Goal: Information Seeking & Learning: Compare options

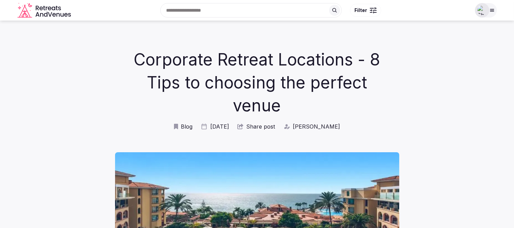
click at [191, 126] on span "Blog" at bounding box center [187, 127] width 12 height 8
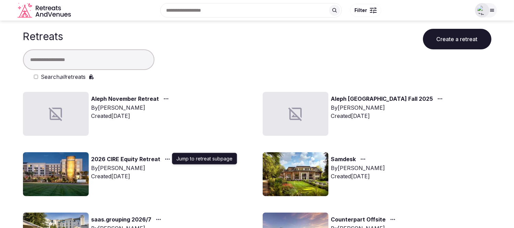
click at [161, 156] on div "button" at bounding box center [167, 159] width 12 height 8
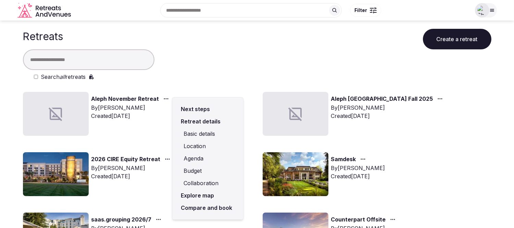
click at [203, 194] on link "Explore map" at bounding box center [208, 195] width 60 height 12
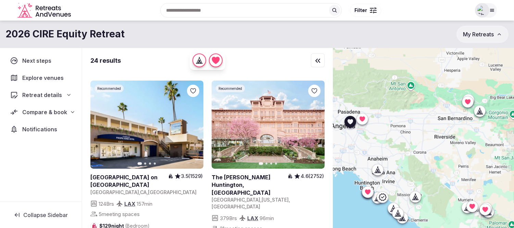
scroll to position [152, 0]
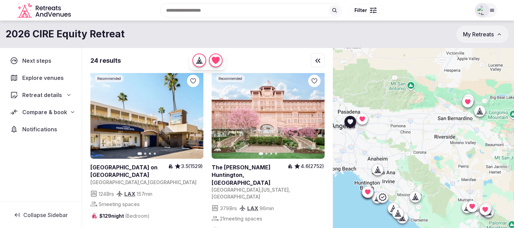
click at [0, 0] on icon at bounding box center [0, 0] width 0 height 0
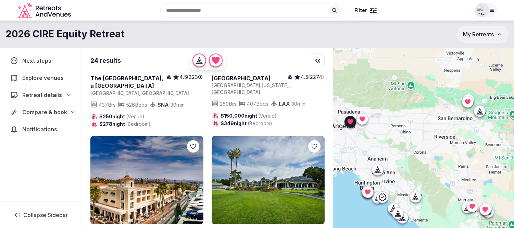
scroll to position [761, 0]
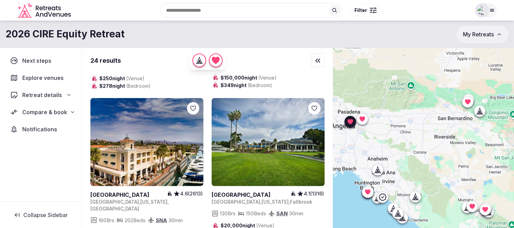
click at [269, 115] on link at bounding box center [268, 142] width 113 height 88
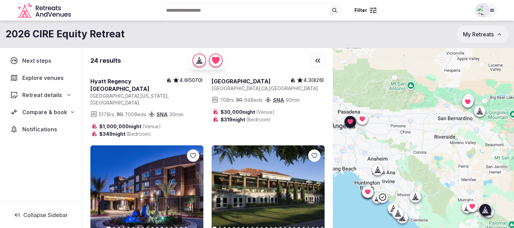
scroll to position [1065, 0]
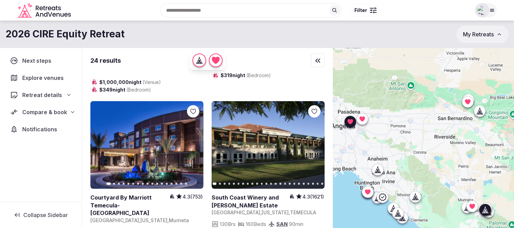
click at [0, 0] on icon at bounding box center [0, 0] width 0 height 0
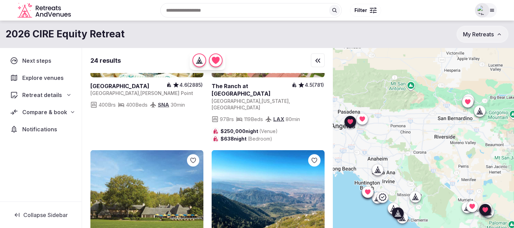
scroll to position [1369, 0]
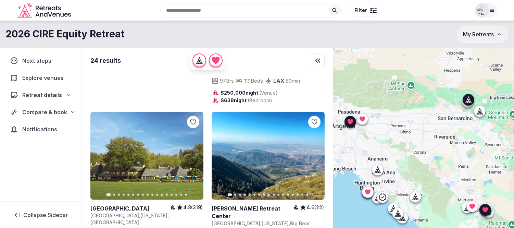
click at [131, 112] on link at bounding box center [146, 156] width 113 height 88
click at [251, 114] on link at bounding box center [268, 156] width 113 height 88
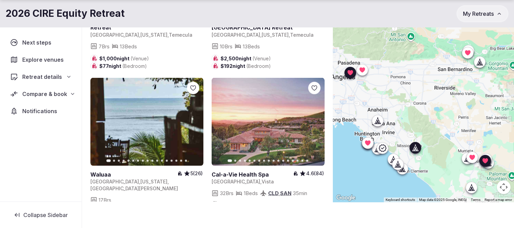
scroll to position [50, 0]
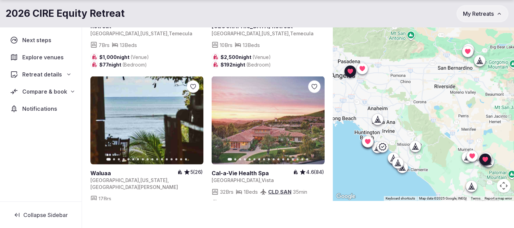
click at [33, 93] on span "Compare & book" at bounding box center [44, 91] width 45 height 8
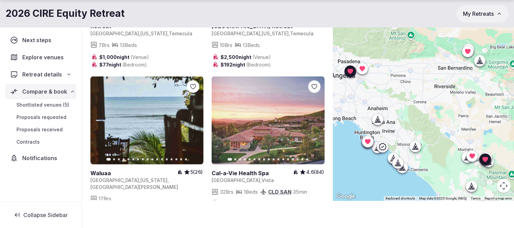
click at [37, 104] on span "Shortlisted venues (5)" at bounding box center [42, 104] width 53 height 7
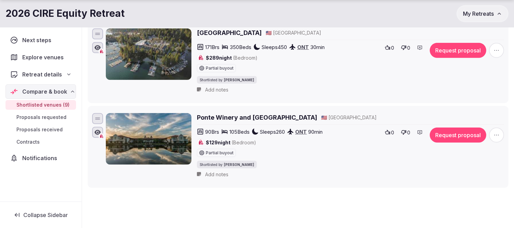
scroll to position [735, 0]
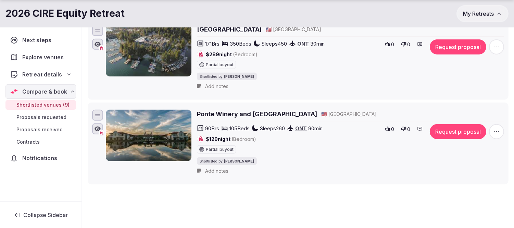
click at [42, 56] on span "Explore venues" at bounding box center [44, 57] width 44 height 8
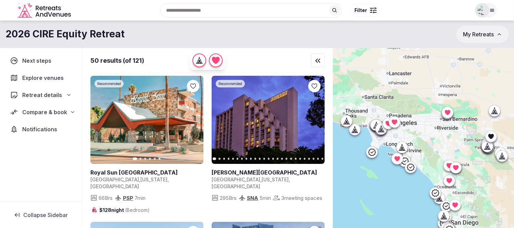
click at [463, 138] on div at bounding box center [423, 149] width 181 height 203
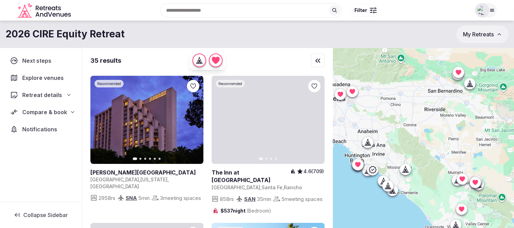
drag, startPoint x: 438, startPoint y: 141, endPoint x: 454, endPoint y: 138, distance: 16.2
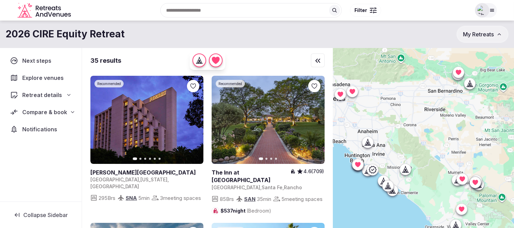
click at [454, 138] on div at bounding box center [423, 149] width 181 height 203
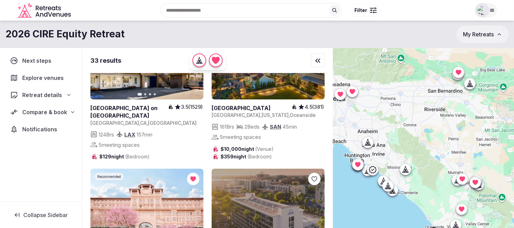
scroll to position [152, 0]
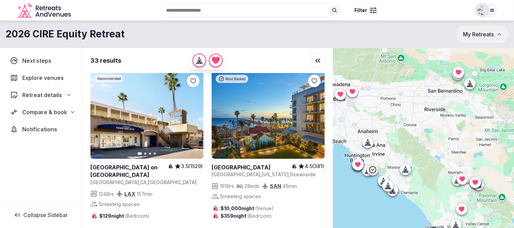
click at [0, 0] on icon at bounding box center [0, 0] width 0 height 0
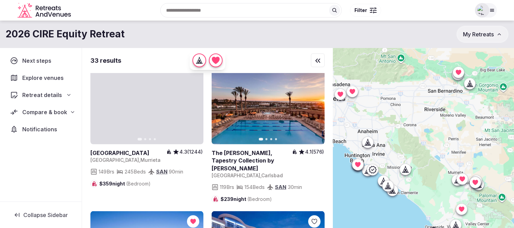
scroll to position [608, 0]
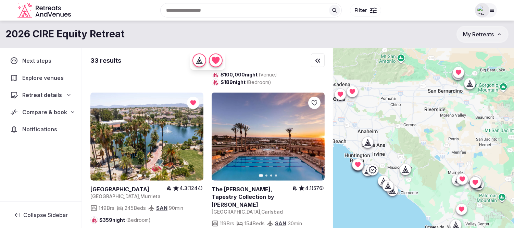
click at [143, 134] on link at bounding box center [146, 136] width 113 height 88
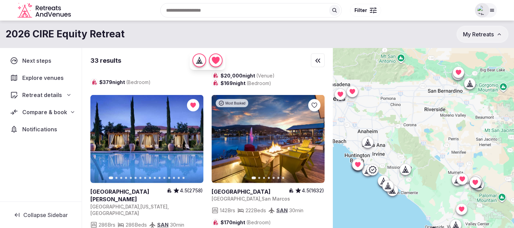
scroll to position [1065, 0]
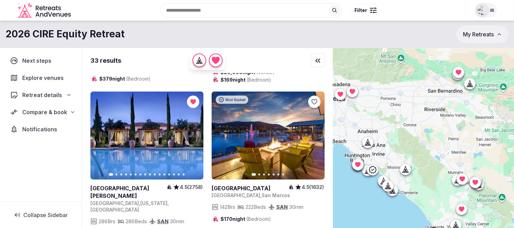
click at [0, 0] on icon at bounding box center [0, 0] width 0 height 0
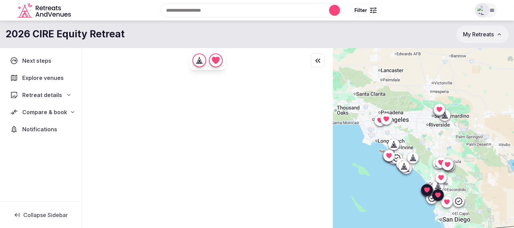
scroll to position [0, 0]
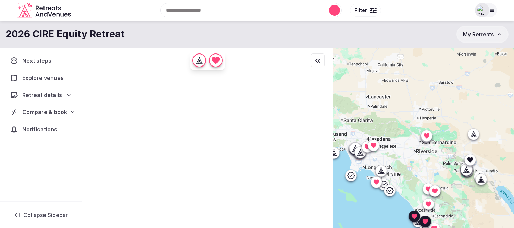
drag, startPoint x: 469, startPoint y: 152, endPoint x: 457, endPoint y: 181, distance: 31.1
click at [457, 181] on div at bounding box center [423, 149] width 181 height 203
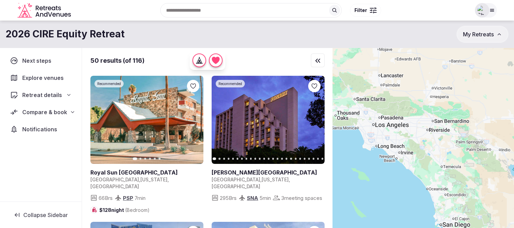
drag, startPoint x: 423, startPoint y: 176, endPoint x: 437, endPoint y: 153, distance: 26.8
click at [437, 153] on div at bounding box center [423, 149] width 181 height 203
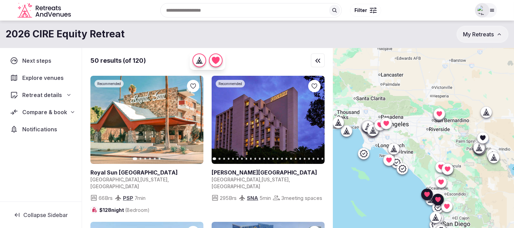
click at [488, 113] on icon at bounding box center [487, 113] width 2 height 2
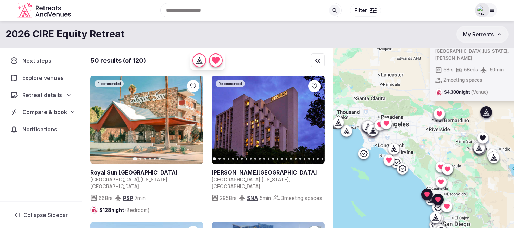
click at [508, 118] on div "Previous slide Next slide Lost Moon Ranch 5 (1) United States , California , La…" at bounding box center [423, 149] width 181 height 203
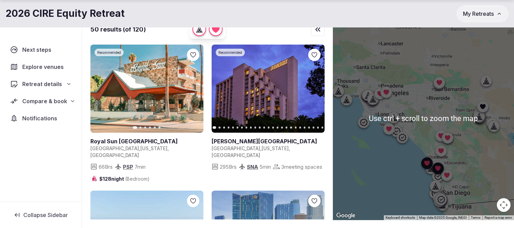
scroll to position [38, 0]
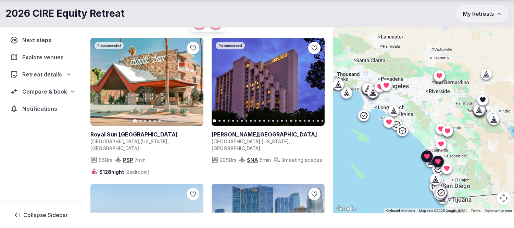
click at [484, 145] on div at bounding box center [423, 111] width 181 height 203
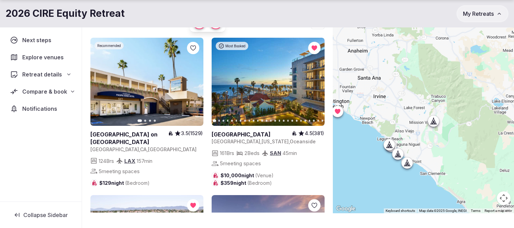
drag, startPoint x: 415, startPoint y: 91, endPoint x: 484, endPoint y: 159, distance: 97.0
click at [484, 159] on div at bounding box center [423, 111] width 181 height 203
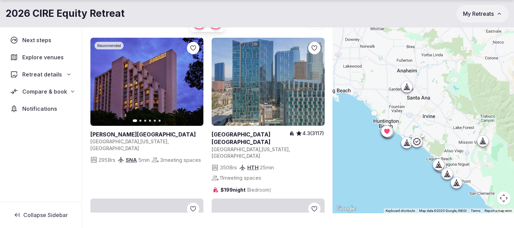
drag, startPoint x: 402, startPoint y: 80, endPoint x: 452, endPoint y: 100, distance: 54.1
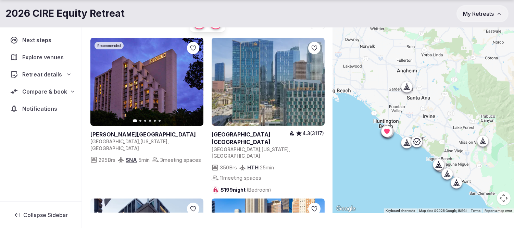
click at [452, 100] on div at bounding box center [423, 111] width 181 height 203
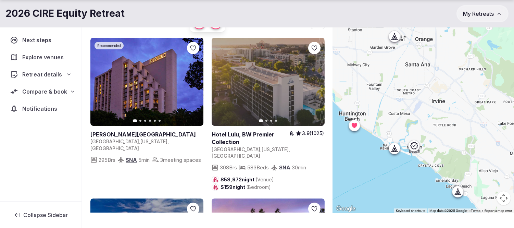
drag, startPoint x: 443, startPoint y: 126, endPoint x: 473, endPoint y: 100, distance: 39.6
click at [473, 100] on div at bounding box center [423, 111] width 181 height 203
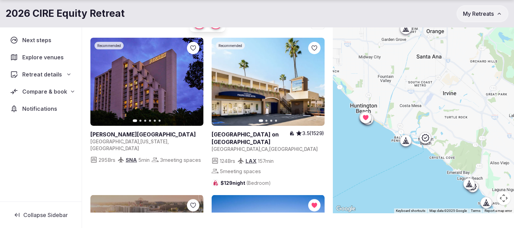
drag, startPoint x: 483, startPoint y: 162, endPoint x: 494, endPoint y: 154, distance: 13.8
click at [494, 154] on div at bounding box center [423, 111] width 181 height 203
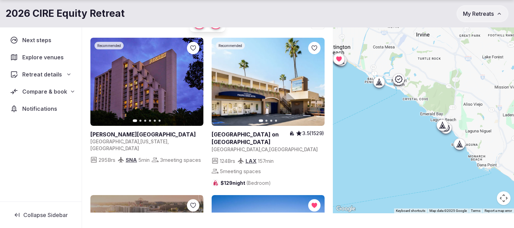
drag, startPoint x: 462, startPoint y: 128, endPoint x: 435, endPoint y: 67, distance: 66.5
click at [435, 67] on div at bounding box center [423, 111] width 181 height 203
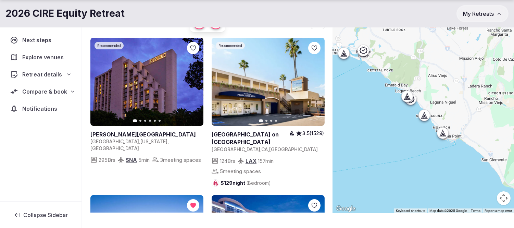
drag, startPoint x: 440, startPoint y: 173, endPoint x: 405, endPoint y: 144, distance: 45.5
click at [405, 144] on div at bounding box center [423, 111] width 181 height 203
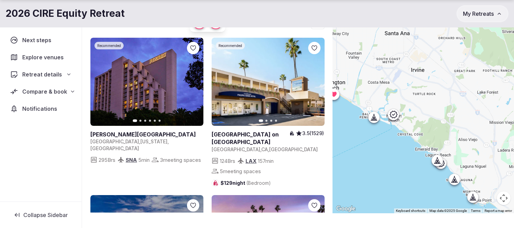
drag, startPoint x: 421, startPoint y: 83, endPoint x: 436, endPoint y: 121, distance: 41.3
click at [436, 121] on div at bounding box center [423, 111] width 181 height 203
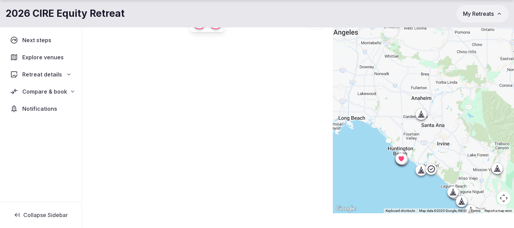
drag, startPoint x: 429, startPoint y: 74, endPoint x: 449, endPoint y: 128, distance: 58.0
click at [449, 129] on div at bounding box center [423, 111] width 181 height 203
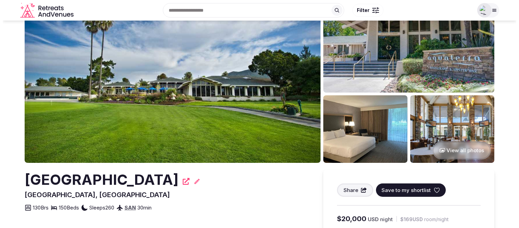
scroll to position [114, 0]
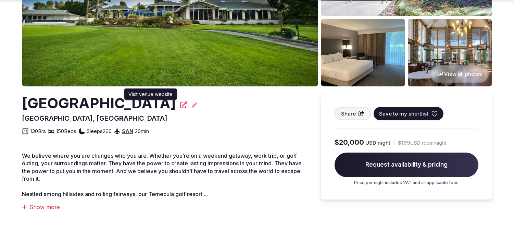
click at [180, 105] on icon at bounding box center [183, 104] width 7 height 7
click at [431, 111] on icon at bounding box center [434, 113] width 7 height 7
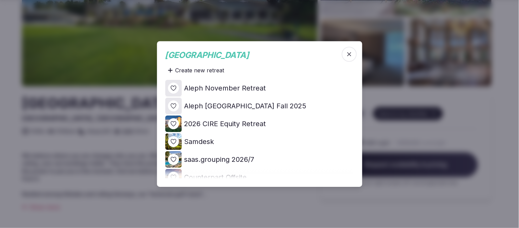
click at [0, 0] on icon at bounding box center [0, 0] width 0 height 0
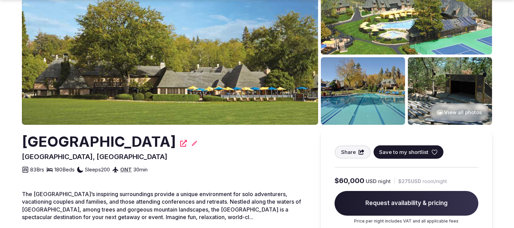
scroll to position [76, 0]
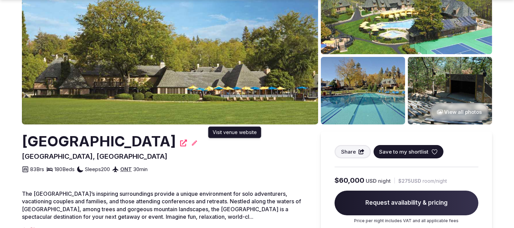
click at [187, 141] on icon at bounding box center [183, 142] width 7 height 7
click at [432, 151] on icon at bounding box center [434, 151] width 7 height 7
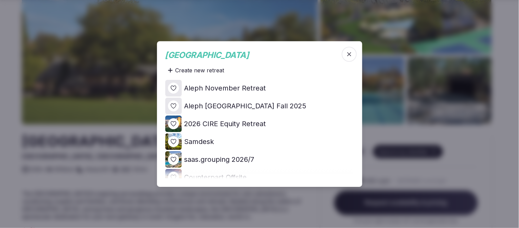
click at [0, 0] on icon at bounding box center [0, 0] width 0 height 0
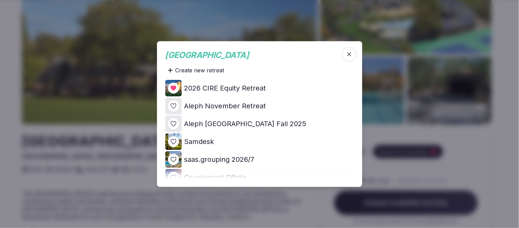
click at [350, 51] on icon "button" at bounding box center [349, 54] width 7 height 7
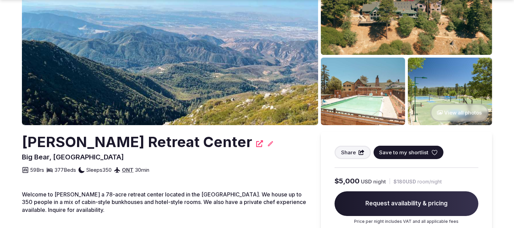
scroll to position [76, 0]
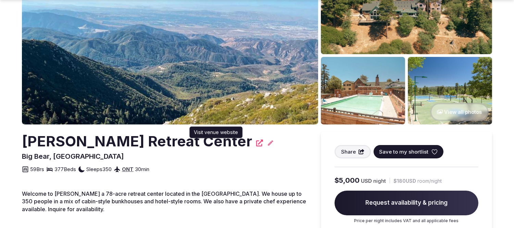
click at [256, 144] on icon at bounding box center [259, 142] width 7 height 7
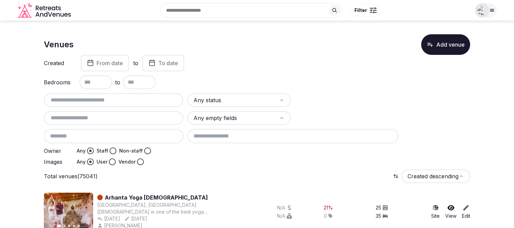
click at [96, 97] on input "text" at bounding box center [114, 100] width 134 height 8
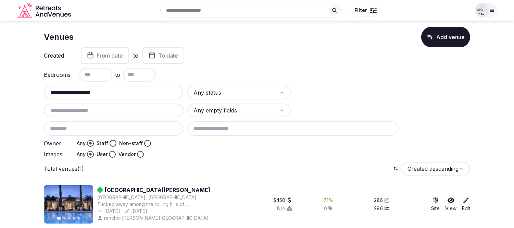
scroll to position [10, 0]
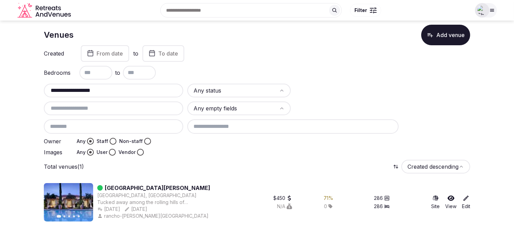
type input "**********"
click at [452, 197] on icon at bounding box center [450, 197] width 7 height 5
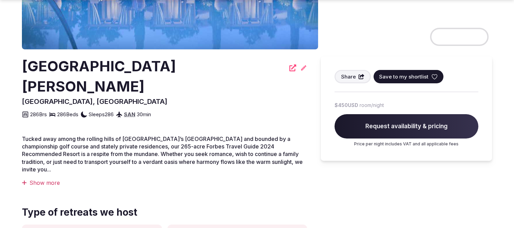
scroll to position [162, 0]
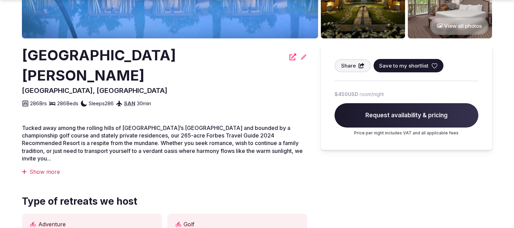
click at [434, 64] on icon at bounding box center [434, 65] width 7 height 7
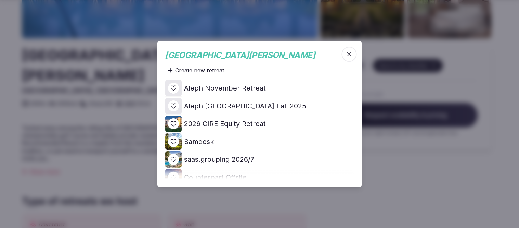
click at [0, 0] on icon at bounding box center [0, 0] width 0 height 0
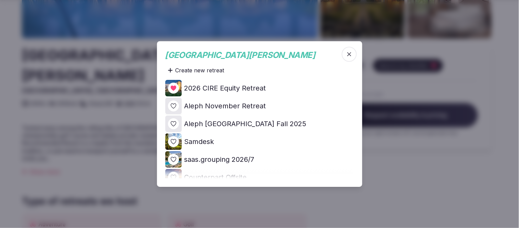
click at [347, 53] on icon "button" at bounding box center [349, 54] width 7 height 7
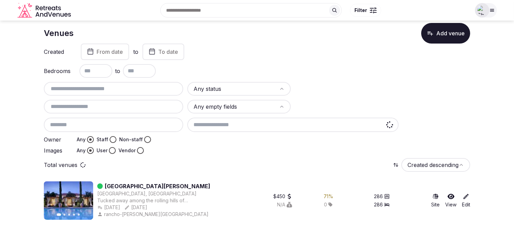
scroll to position [10, 0]
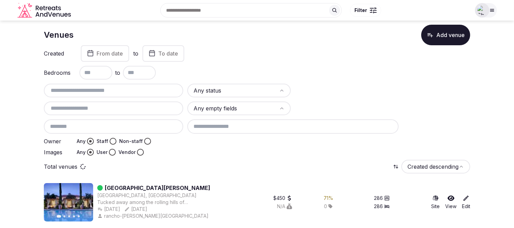
click at [98, 88] on input "text" at bounding box center [114, 90] width 134 height 8
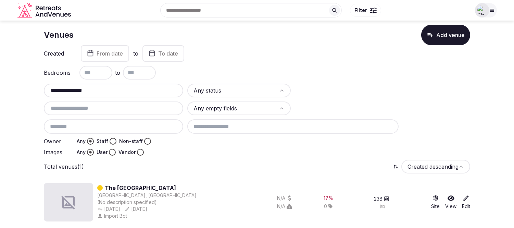
type input "**********"
click at [450, 196] on icon at bounding box center [450, 197] width 7 height 5
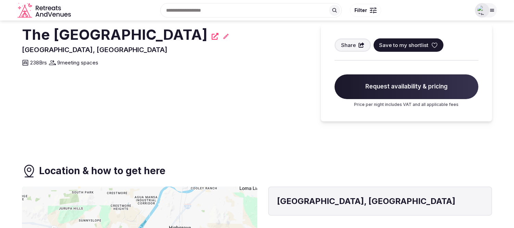
click at [431, 44] on icon at bounding box center [434, 45] width 7 height 7
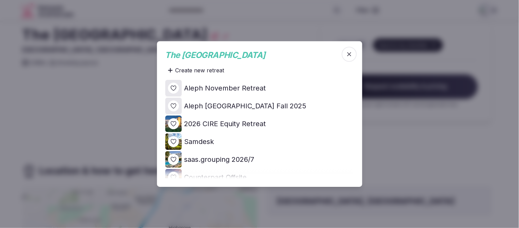
click at [0, 0] on icon at bounding box center [0, 0] width 0 height 0
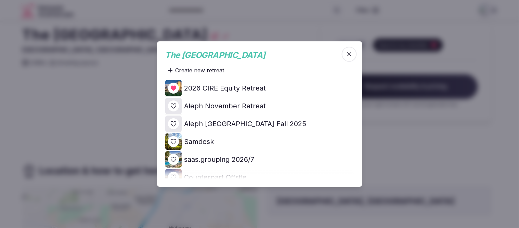
click at [462, 140] on div at bounding box center [259, 114] width 519 height 228
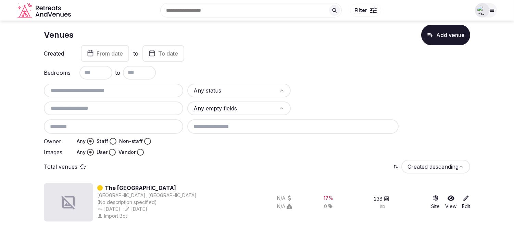
click at [110, 90] on input "text" at bounding box center [114, 90] width 134 height 8
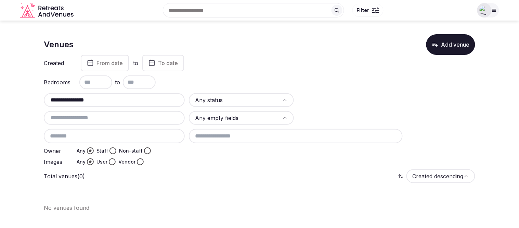
click at [52, 98] on input "**********" at bounding box center [115, 100] width 136 height 8
type input "**********"
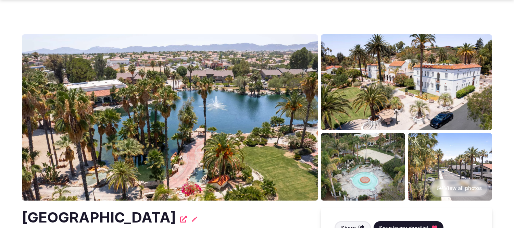
scroll to position [114, 0]
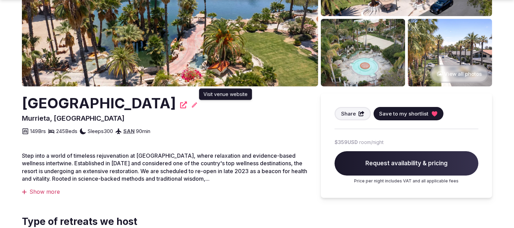
click at [187, 105] on icon at bounding box center [183, 104] width 7 height 7
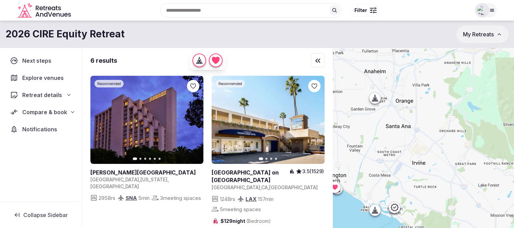
click at [31, 78] on span "Explore venues" at bounding box center [44, 78] width 44 height 8
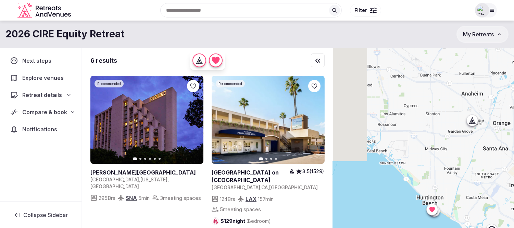
drag, startPoint x: 413, startPoint y: 85, endPoint x: 494, endPoint y: 102, distance: 82.8
click at [494, 102] on div at bounding box center [423, 149] width 181 height 203
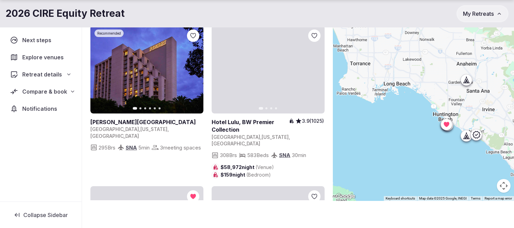
scroll to position [42, 0]
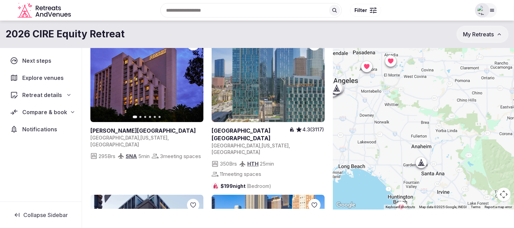
drag, startPoint x: 432, startPoint y: 73, endPoint x: 385, endPoint y: 147, distance: 87.2
click at [385, 147] on div at bounding box center [423, 107] width 181 height 203
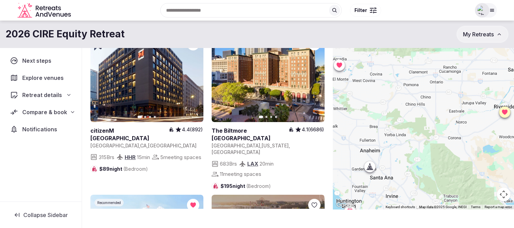
drag, startPoint x: 485, startPoint y: 139, endPoint x: 433, endPoint y: 142, distance: 52.1
click at [433, 142] on div at bounding box center [423, 107] width 181 height 203
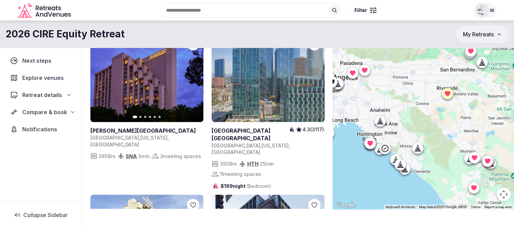
drag, startPoint x: 476, startPoint y: 169, endPoint x: 457, endPoint y: 132, distance: 40.7
click at [457, 132] on div at bounding box center [423, 107] width 181 height 203
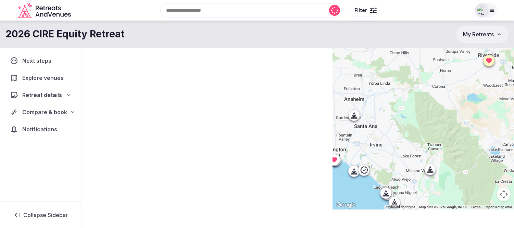
drag, startPoint x: 383, startPoint y: 114, endPoint x: 470, endPoint y: 122, distance: 86.9
click at [470, 122] on div at bounding box center [423, 107] width 181 height 203
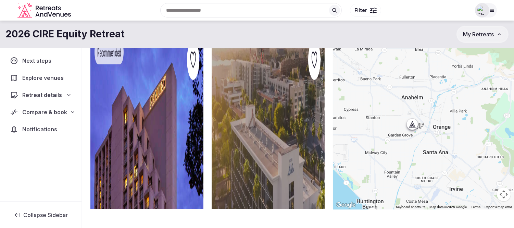
drag, startPoint x: 435, startPoint y: 115, endPoint x: 473, endPoint y: 142, distance: 46.6
click at [473, 142] on div at bounding box center [423, 107] width 181 height 203
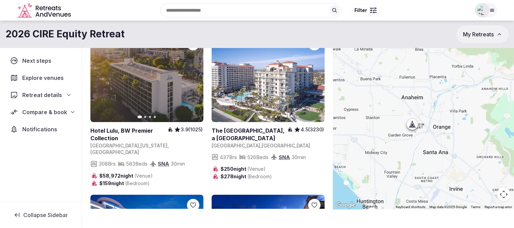
click at [413, 128] on div at bounding box center [411, 123] width 11 height 11
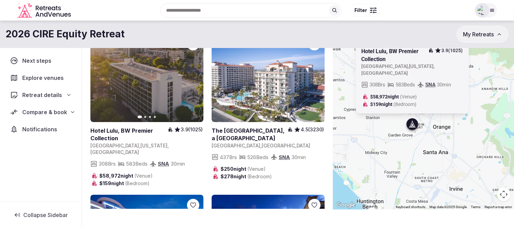
click at [379, 59] on link at bounding box center [394, 55] width 67 height 15
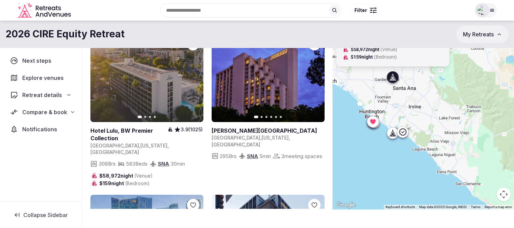
drag, startPoint x: 466, startPoint y: 181, endPoint x: 420, endPoint y: 114, distance: 81.6
click at [420, 114] on div "Previous slide Next slide Hotel Lulu, BW Premier Collection 3.9 (1025) United S…" at bounding box center [423, 107] width 181 height 203
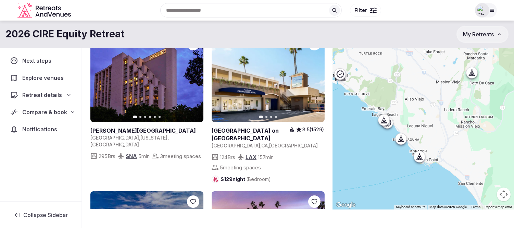
drag, startPoint x: 413, startPoint y: 131, endPoint x: 397, endPoint y: 96, distance: 38.7
click at [397, 96] on div at bounding box center [423, 107] width 181 height 203
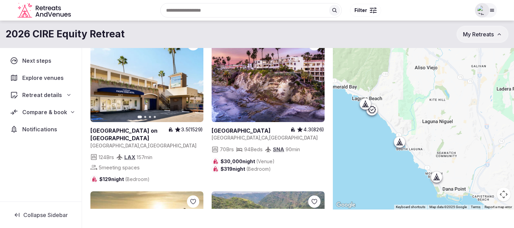
drag, startPoint x: 411, startPoint y: 99, endPoint x: 436, endPoint y: 93, distance: 25.4
click at [436, 93] on div at bounding box center [423, 107] width 181 height 203
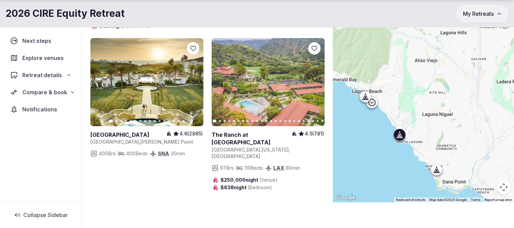
scroll to position [50, 0]
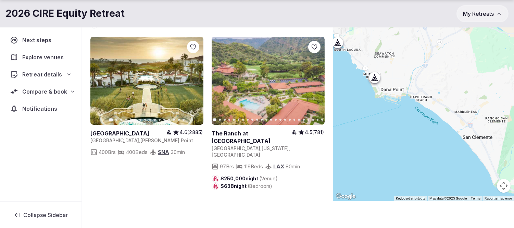
drag, startPoint x: 475, startPoint y: 156, endPoint x: 412, endPoint y: 62, distance: 113.1
click at [412, 62] on div at bounding box center [423, 99] width 181 height 203
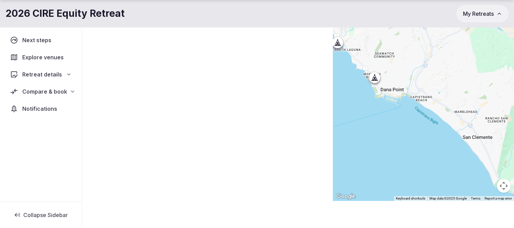
scroll to position [0, 0]
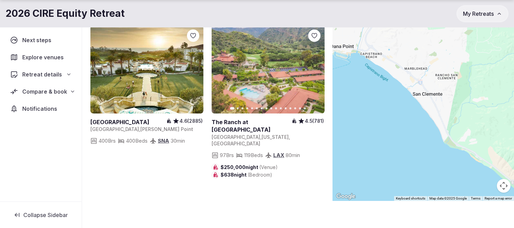
drag, startPoint x: 446, startPoint y: 162, endPoint x: 397, endPoint y: 120, distance: 63.6
click at [397, 120] on div at bounding box center [423, 99] width 181 height 203
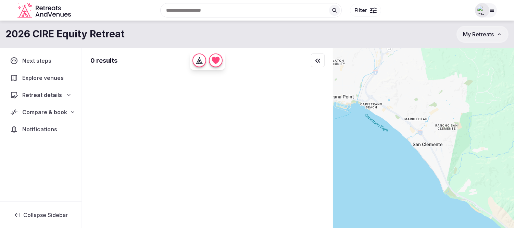
click at [51, 108] on span "Compare & book" at bounding box center [44, 112] width 45 height 8
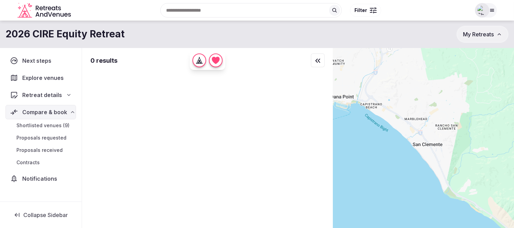
click at [48, 124] on span "Shortlisted venues (9)" at bounding box center [42, 125] width 53 height 7
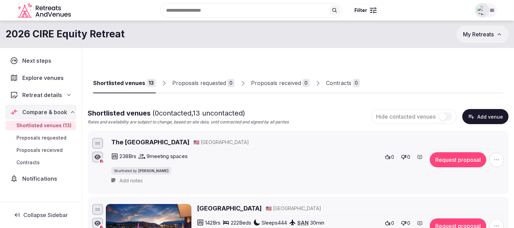
click at [483, 36] on span "My Retreats" at bounding box center [478, 34] width 31 height 7
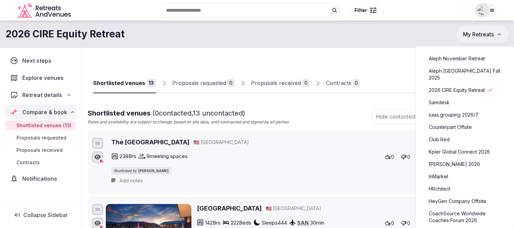
click at [456, 109] on link "saas.grouping 2026/7" at bounding box center [464, 114] width 84 height 11
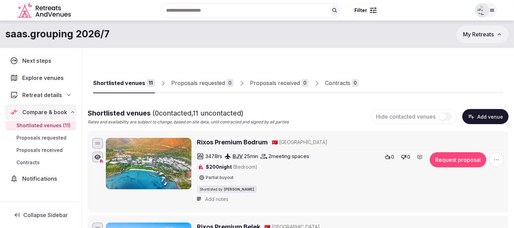
click at [498, 158] on icon "button" at bounding box center [496, 159] width 7 height 7
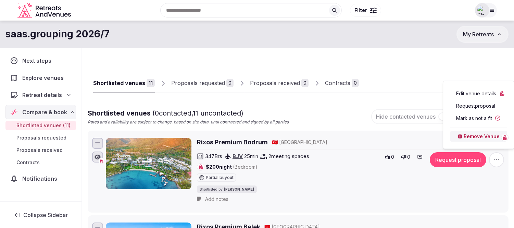
click at [480, 135] on button "Remove Venue" at bounding box center [478, 136] width 57 height 11
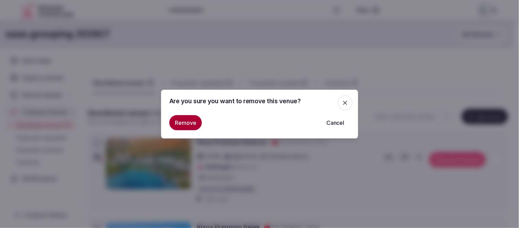
click at [186, 120] on button "Remove" at bounding box center [185, 122] width 33 height 15
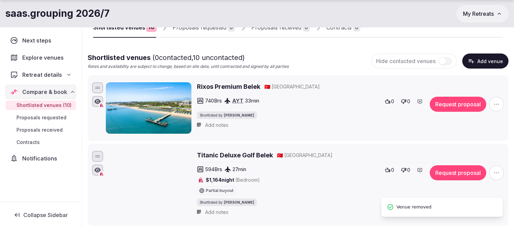
scroll to position [76, 0]
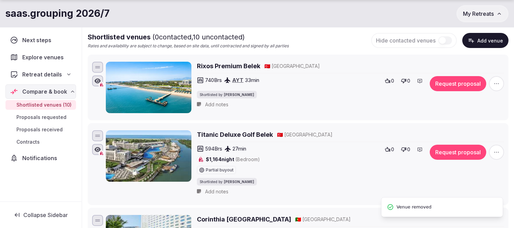
click at [492, 82] on span "button" at bounding box center [496, 83] width 15 height 15
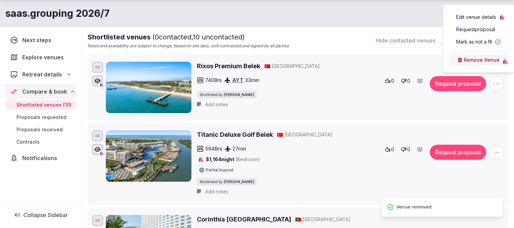
click at [472, 56] on button "Remove Venue" at bounding box center [478, 59] width 57 height 11
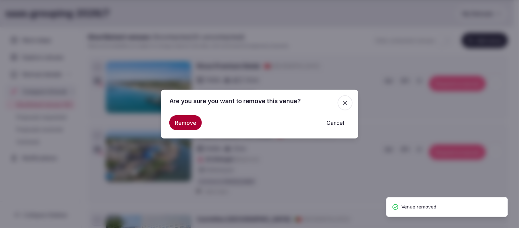
click at [193, 121] on button "Remove" at bounding box center [185, 122] width 33 height 15
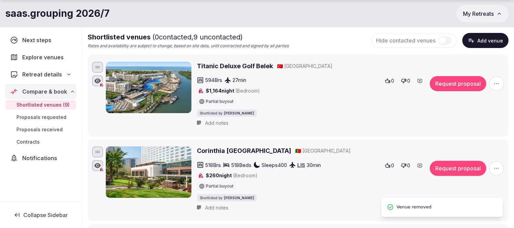
click at [496, 81] on icon "button" at bounding box center [496, 83] width 7 height 7
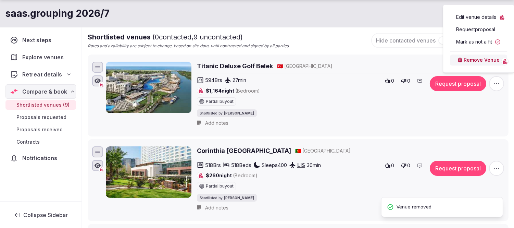
click at [468, 54] on div "Remove Venue" at bounding box center [478, 58] width 57 height 14
click at [468, 57] on button "Remove Venue" at bounding box center [478, 59] width 57 height 11
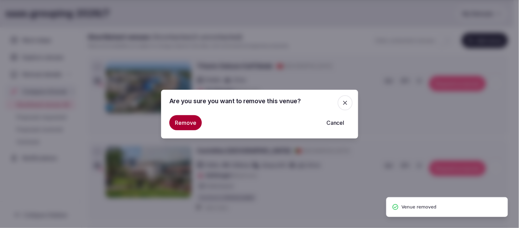
click at [179, 121] on button "Remove" at bounding box center [185, 122] width 33 height 15
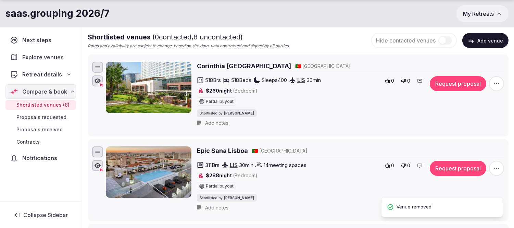
click at [494, 82] on icon "button" at bounding box center [496, 83] width 7 height 7
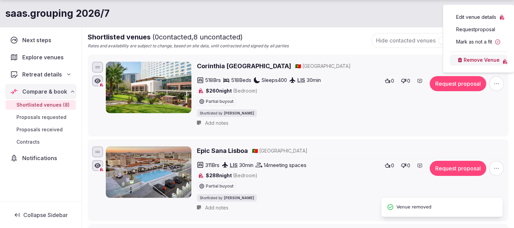
click at [466, 55] on button "Remove Venue" at bounding box center [478, 59] width 57 height 11
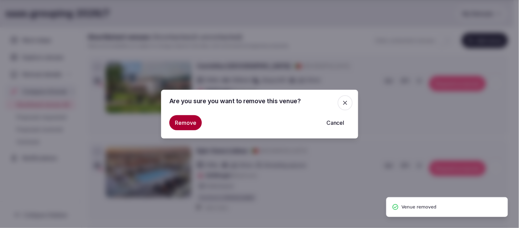
click at [182, 125] on button "Remove" at bounding box center [185, 122] width 33 height 15
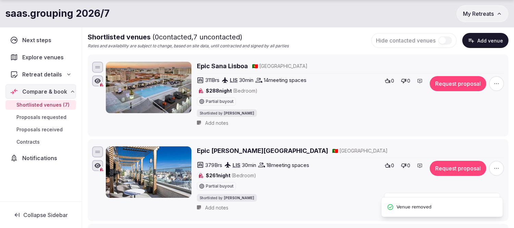
click at [494, 84] on icon "button" at bounding box center [496, 83] width 7 height 7
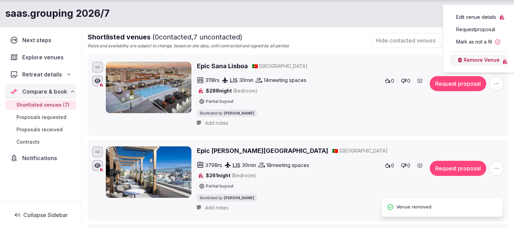
click at [467, 57] on button "Remove Venue" at bounding box center [478, 59] width 57 height 11
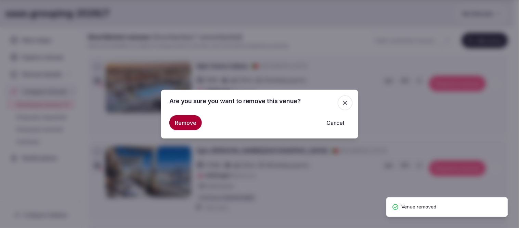
click at [186, 120] on button "Remove" at bounding box center [185, 122] width 33 height 15
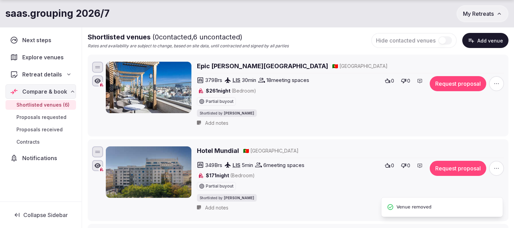
click at [501, 82] on span "button" at bounding box center [496, 83] width 15 height 15
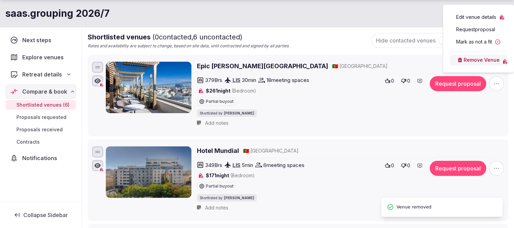
click at [464, 58] on button "Remove Venue" at bounding box center [478, 59] width 57 height 11
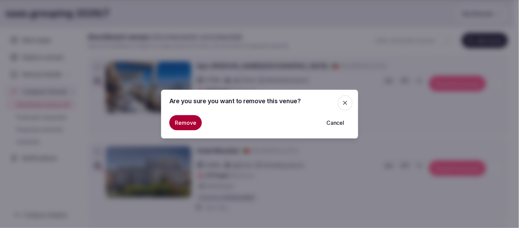
click at [331, 123] on button "Cancel" at bounding box center [335, 122] width 29 height 15
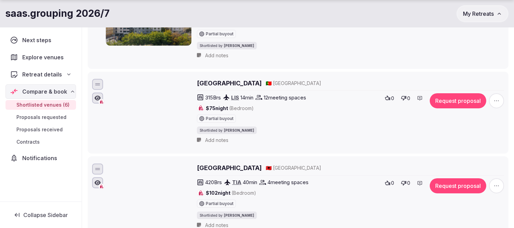
scroll to position [266, 0]
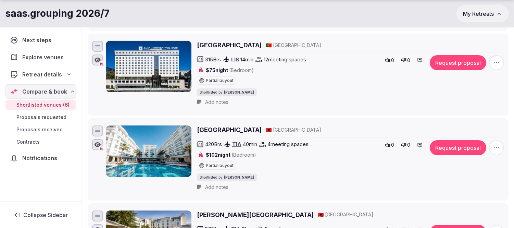
click at [497, 150] on icon "button" at bounding box center [496, 147] width 7 height 7
click at [485, 127] on button "Remove Venue" at bounding box center [478, 124] width 57 height 11
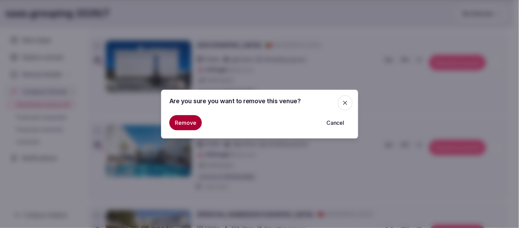
click at [179, 119] on button "Remove" at bounding box center [185, 122] width 33 height 15
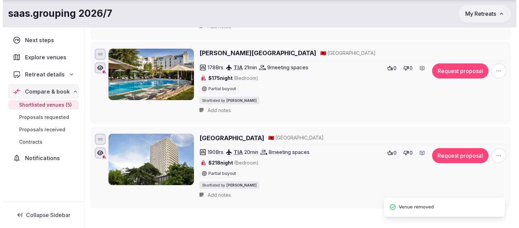
scroll to position [342, 0]
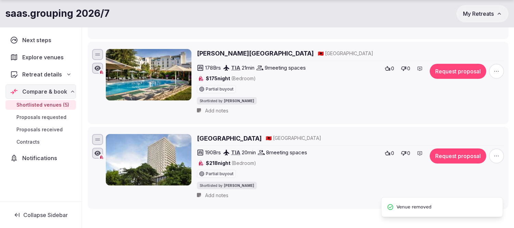
click at [500, 74] on icon "button" at bounding box center [496, 71] width 7 height 7
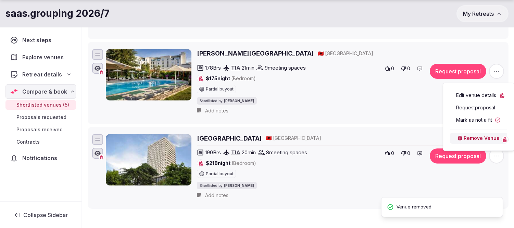
click at [470, 137] on button "Remove Venue" at bounding box center [478, 137] width 57 height 11
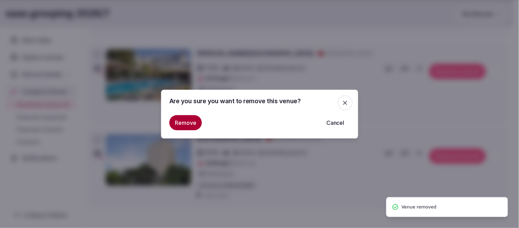
click at [172, 123] on button "Remove" at bounding box center [185, 122] width 33 height 15
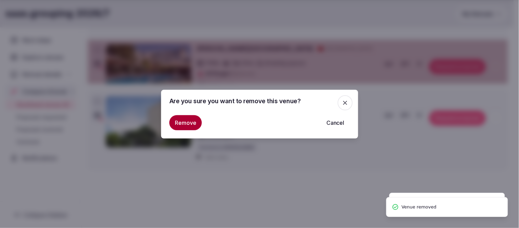
scroll to position [338, 0]
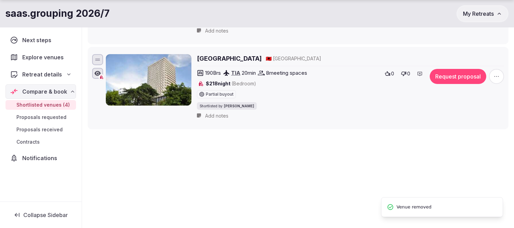
click at [495, 73] on icon "button" at bounding box center [496, 76] width 7 height 7
click at [476, 139] on button "Remove Venue" at bounding box center [478, 141] width 57 height 11
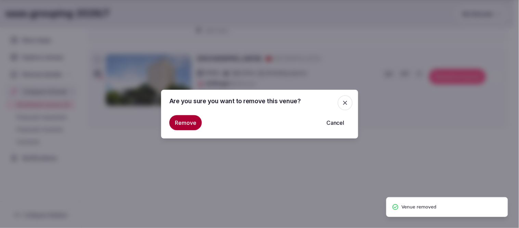
click at [179, 121] on button "Remove" at bounding box center [185, 122] width 33 height 15
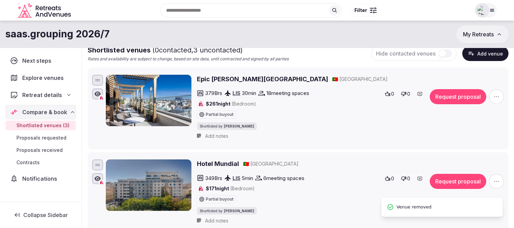
scroll to position [0, 0]
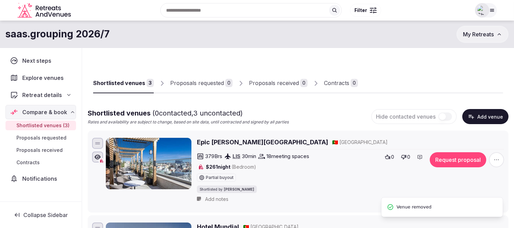
click at [39, 74] on span "Explore venues" at bounding box center [44, 78] width 44 height 8
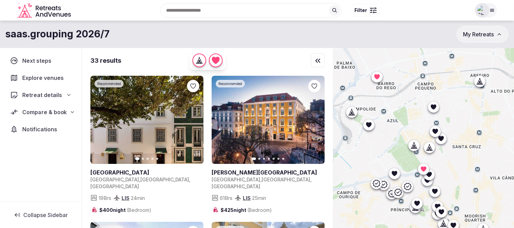
click at [45, 111] on span "Compare & book" at bounding box center [44, 112] width 44 height 8
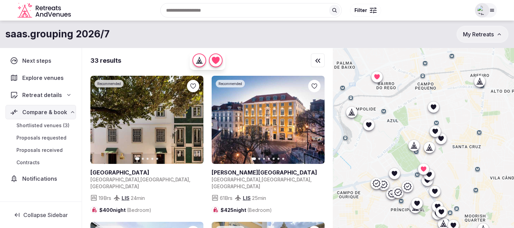
click at [39, 125] on span "Shortlisted venues (3)" at bounding box center [42, 125] width 53 height 7
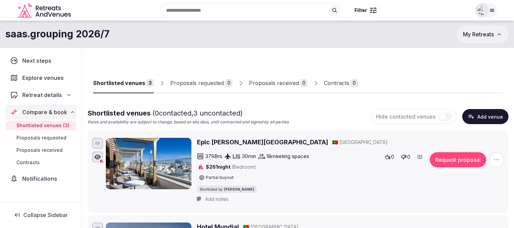
click at [495, 156] on icon "button" at bounding box center [496, 159] width 7 height 7
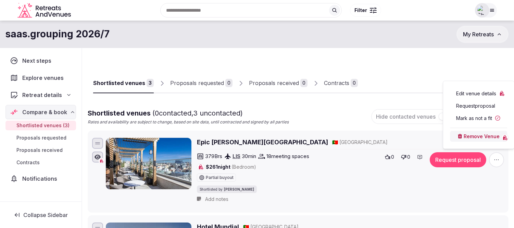
click at [487, 141] on button "Remove Venue" at bounding box center [478, 136] width 57 height 11
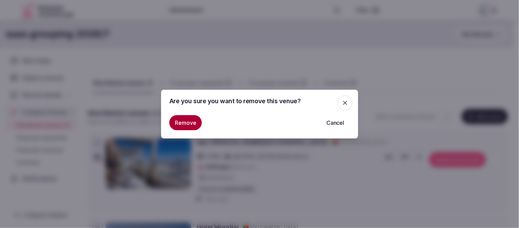
drag, startPoint x: 170, startPoint y: 123, endPoint x: 238, endPoint y: 127, distance: 67.6
click at [172, 123] on button "Remove" at bounding box center [185, 122] width 33 height 15
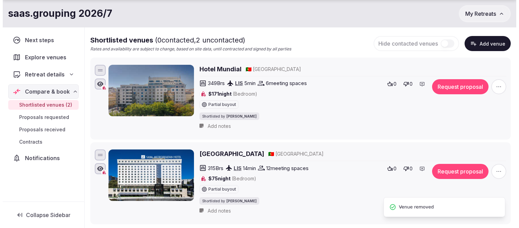
scroll to position [76, 0]
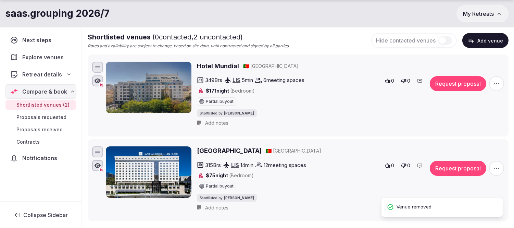
click at [495, 86] on icon "button" at bounding box center [496, 83] width 7 height 7
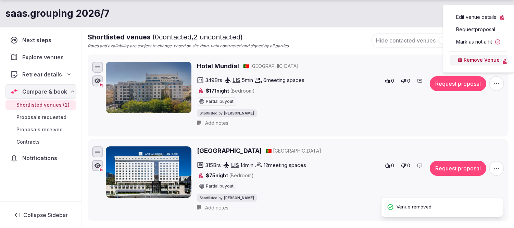
click at [471, 62] on button "Remove Venue" at bounding box center [478, 59] width 57 height 11
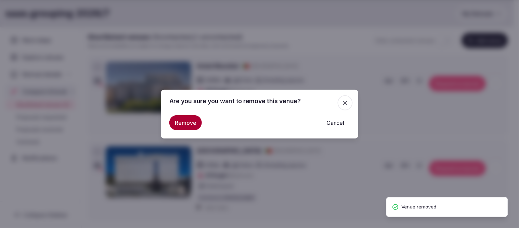
click at [188, 126] on button "Remove" at bounding box center [185, 122] width 33 height 15
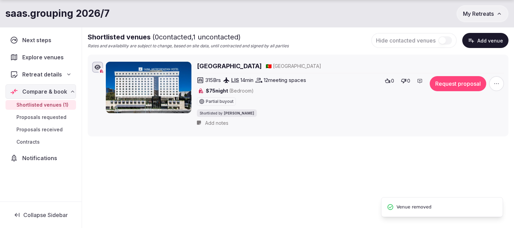
click at [494, 85] on icon "button" at bounding box center [496, 83] width 7 height 7
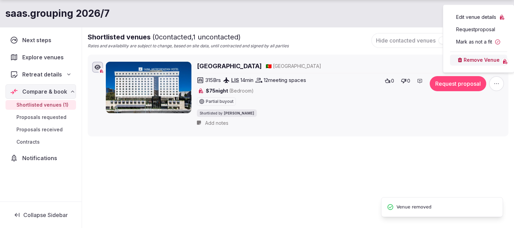
click at [469, 60] on button "Remove Venue" at bounding box center [478, 59] width 57 height 11
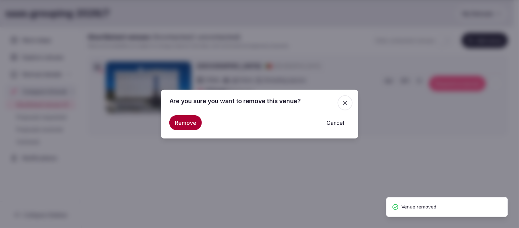
click at [182, 127] on button "Remove" at bounding box center [185, 122] width 33 height 15
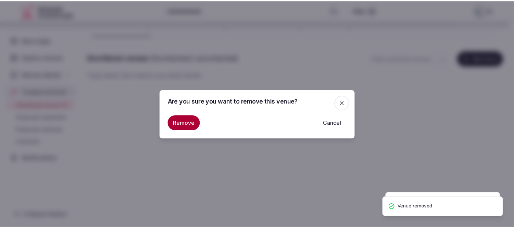
scroll to position [23, 0]
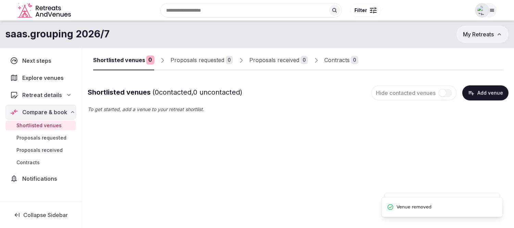
click at [21, 75] on div "Explore venues" at bounding box center [38, 78] width 56 height 8
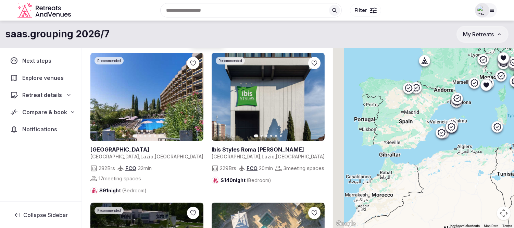
drag, startPoint x: 399, startPoint y: 122, endPoint x: 470, endPoint y: 112, distance: 71.6
click at [470, 112] on div at bounding box center [423, 126] width 181 height 203
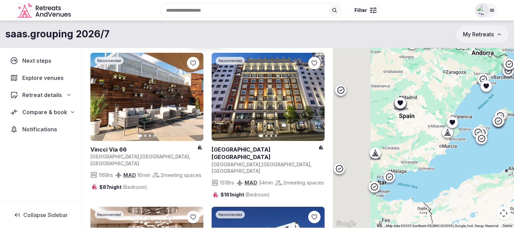
drag, startPoint x: 456, startPoint y: 132, endPoint x: 457, endPoint y: 142, distance: 9.6
click at [457, 142] on div at bounding box center [423, 126] width 181 height 203
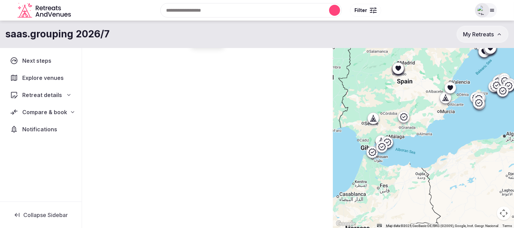
drag, startPoint x: 460, startPoint y: 150, endPoint x: 467, endPoint y: 112, distance: 38.6
click at [467, 112] on div at bounding box center [423, 126] width 181 height 203
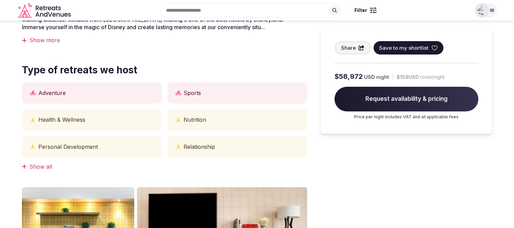
scroll to position [190, 0]
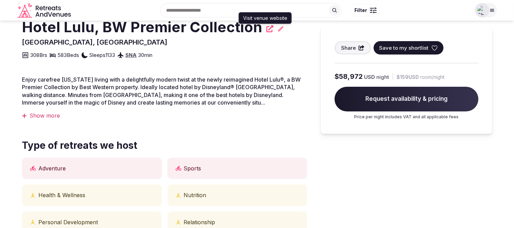
click at [266, 28] on icon at bounding box center [269, 28] width 7 height 7
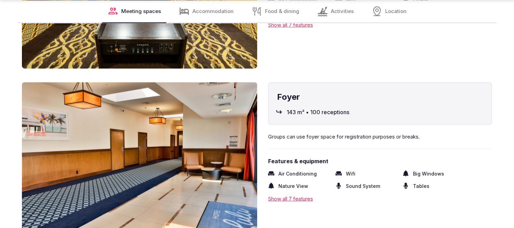
scroll to position [1217, 0]
